Goal: Information Seeking & Learning: Learn about a topic

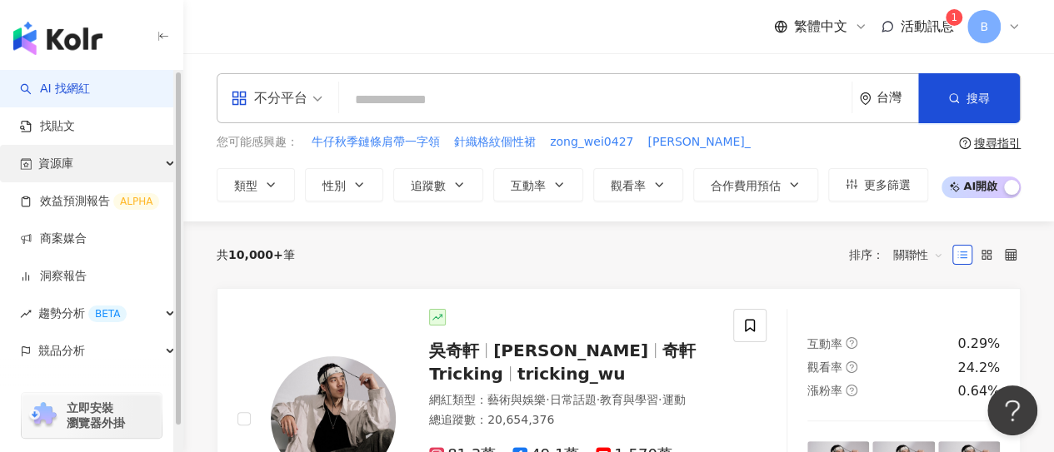
click at [68, 172] on span "資源庫" at bounding box center [55, 163] width 35 height 37
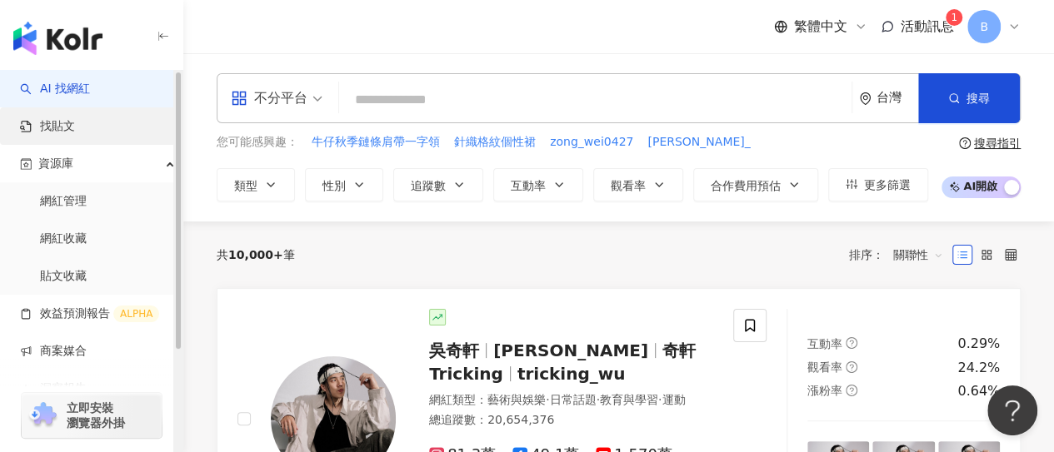
click at [74, 135] on link "找貼文" at bounding box center [47, 126] width 55 height 17
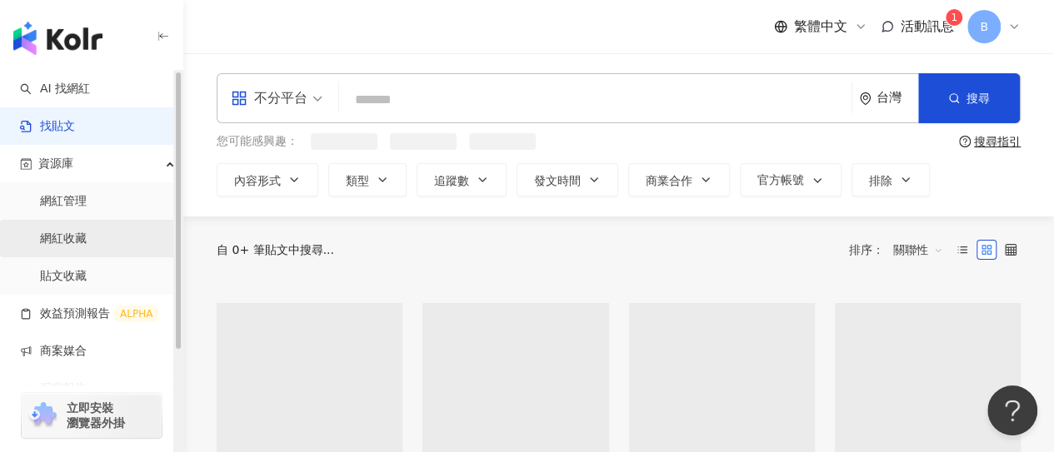
click at [77, 240] on link "網紅收藏" at bounding box center [63, 239] width 47 height 17
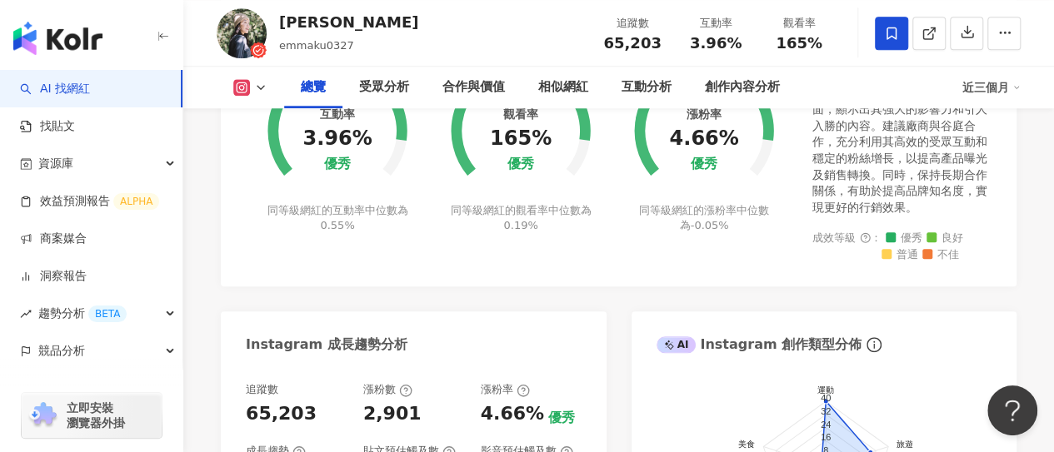
scroll to position [833, 0]
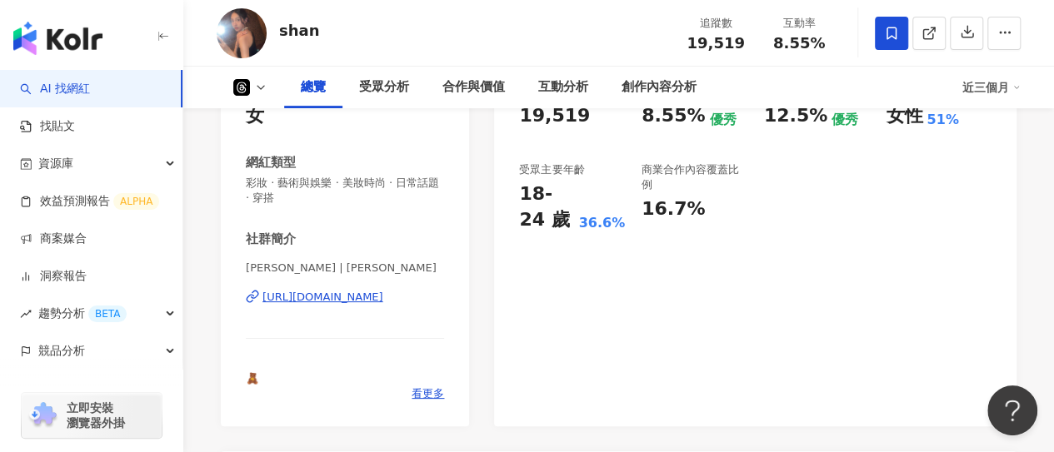
scroll to position [167, 0]
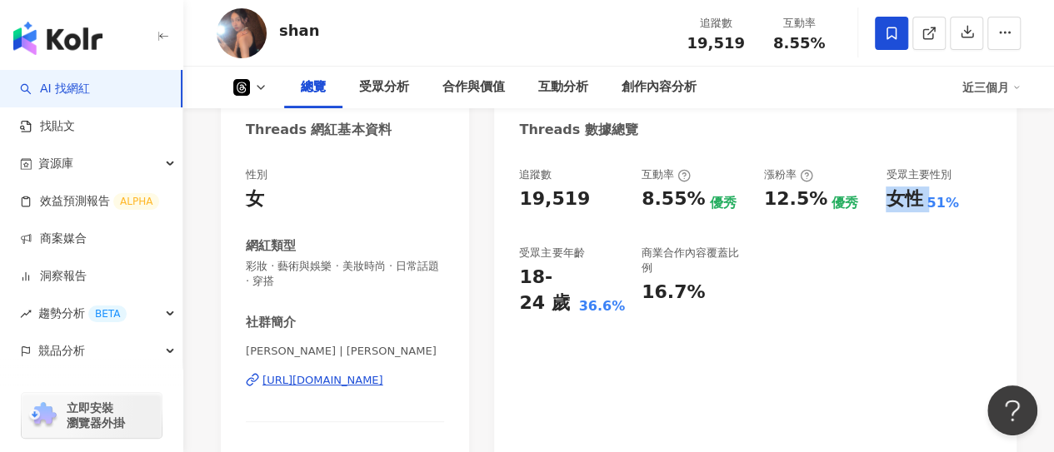
drag, startPoint x: 887, startPoint y: 212, endPoint x: 927, endPoint y: 206, distance: 39.6
click at [927, 206] on div "女性 51%" at bounding box center [939, 200] width 106 height 26
click at [886, 287] on div "追蹤數 19,519 互動率 8.55% 優秀 漲粉率 12.5% 優秀 受眾主要性別 女性 51% 受眾主要年齡 18-24 歲 36.6% 商業合作內容覆…" at bounding box center [755, 241] width 472 height 149
click at [737, 312] on div "商業合作內容覆蓋比例 16.7%" at bounding box center [695, 281] width 106 height 71
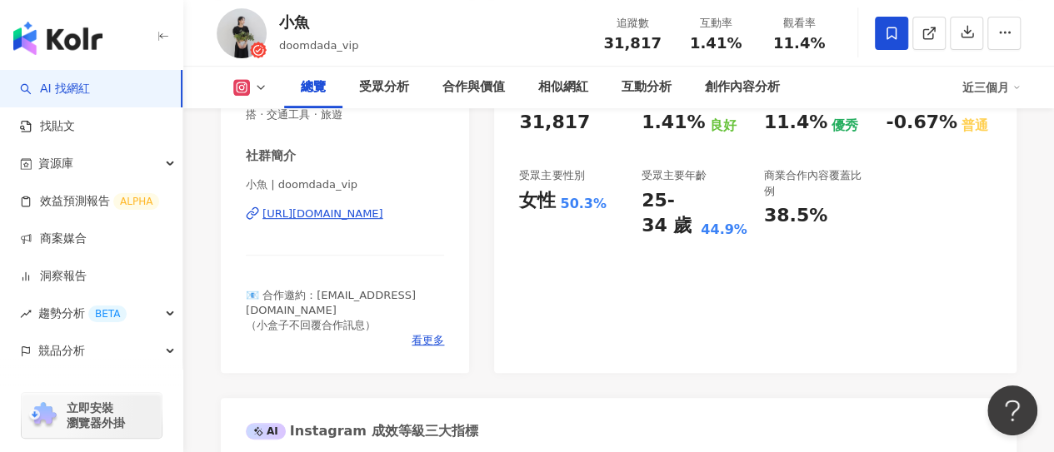
scroll to position [417, 0]
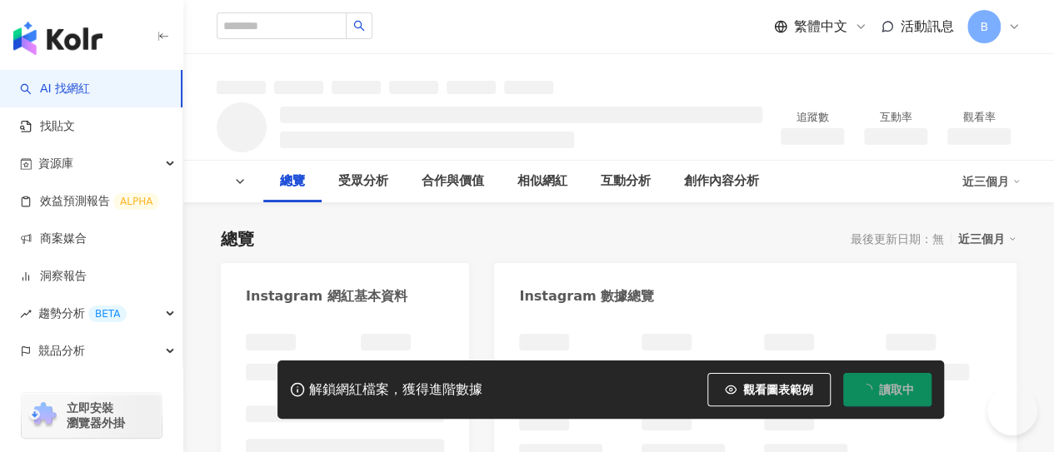
scroll to position [83, 0]
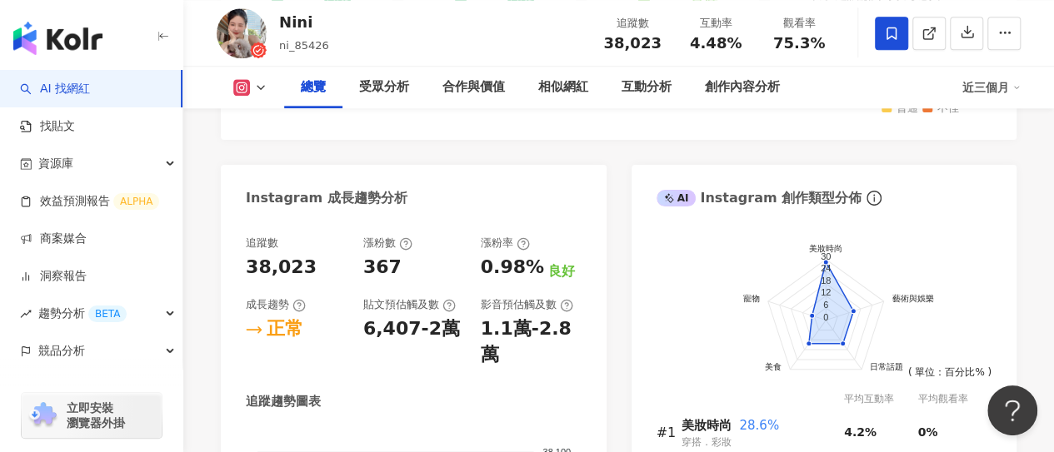
scroll to position [868, 0]
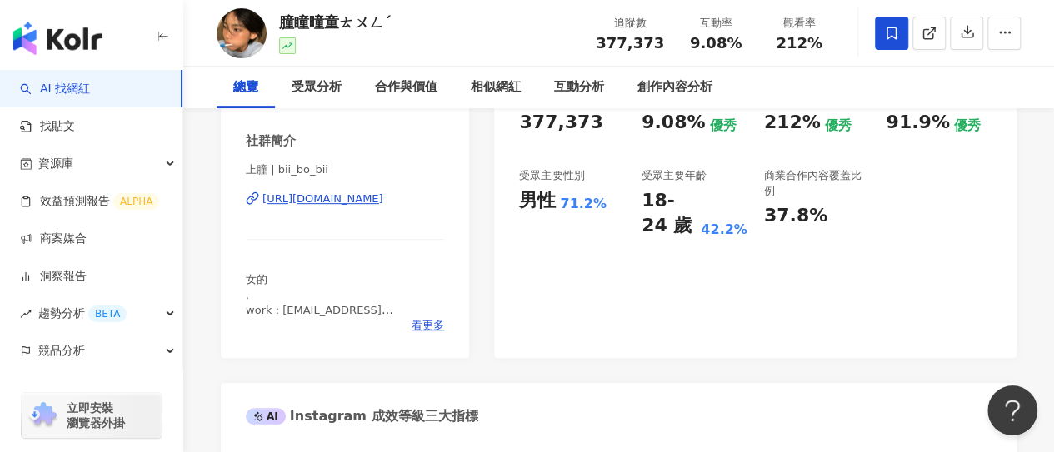
scroll to position [250, 0]
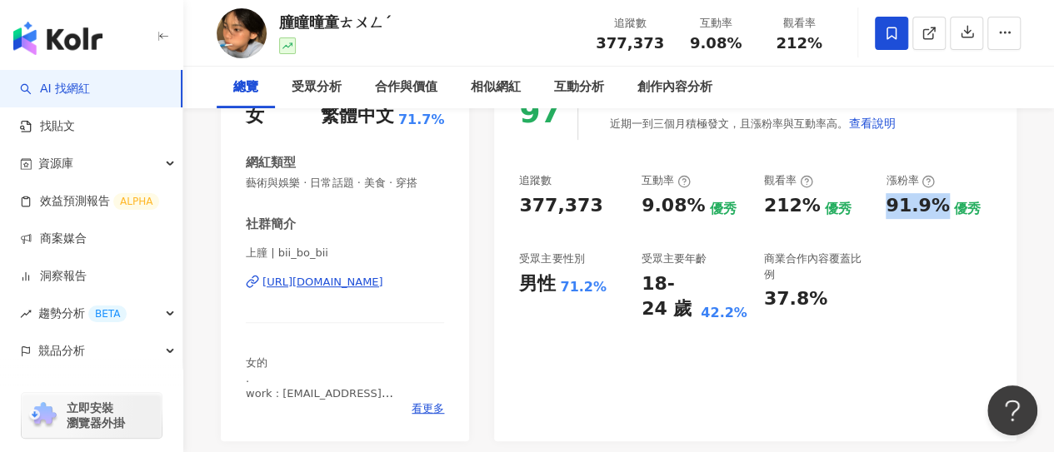
drag, startPoint x: 882, startPoint y: 213, endPoint x: 937, endPoint y: 212, distance: 55.0
click at [937, 212] on div "追蹤數 377,373 互動率 9.08% 優秀 觀看率 212% 優秀 漲粉率 91.9% 優秀 受眾主要性別 男性 71.2% 受眾主要年齡 18-24 …" at bounding box center [755, 247] width 472 height 149
click at [969, 251] on div "追蹤數 377,373 互動率 9.08% 優秀 觀看率 212% 優秀 漲粉率 91.9% 優秀 受眾主要性別 男性 71.2% 受眾主要年齡 18-24 …" at bounding box center [755, 247] width 472 height 149
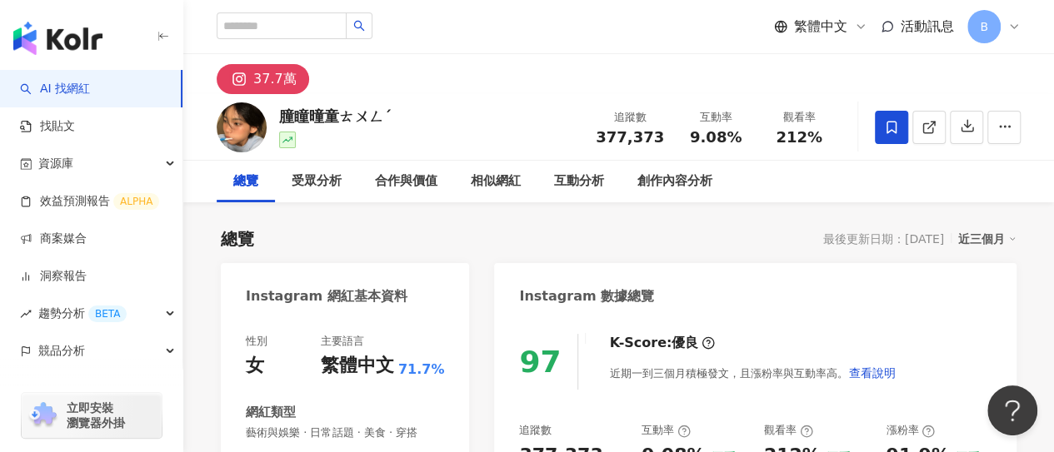
click at [402, 89] on div "37.7萬" at bounding box center [618, 74] width 871 height 40
click at [536, 99] on div "朣瞳曈童ㄊㄨㄥˊ 追蹤數 377,373 互動率 9.08% 觀看率 212%" at bounding box center [618, 127] width 871 height 66
